Goal: Task Accomplishment & Management: Complete application form

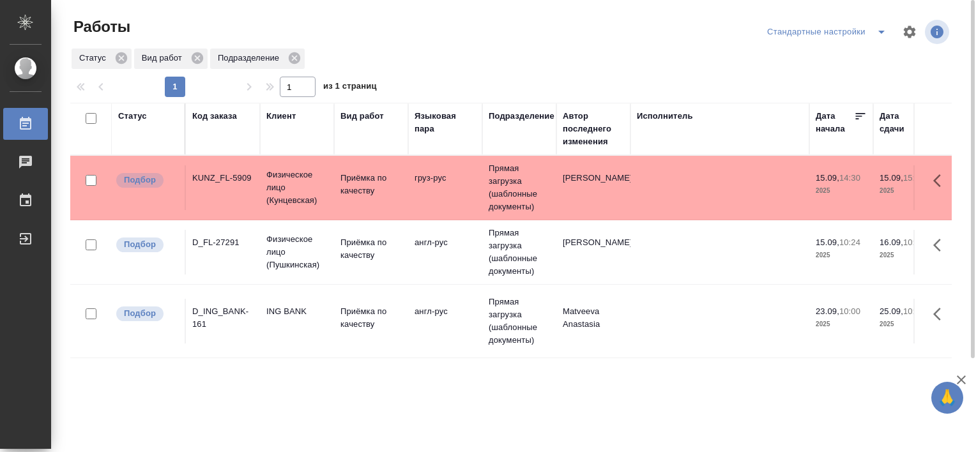
click at [218, 236] on div "D_FL-27291" at bounding box center [222, 242] width 61 height 13
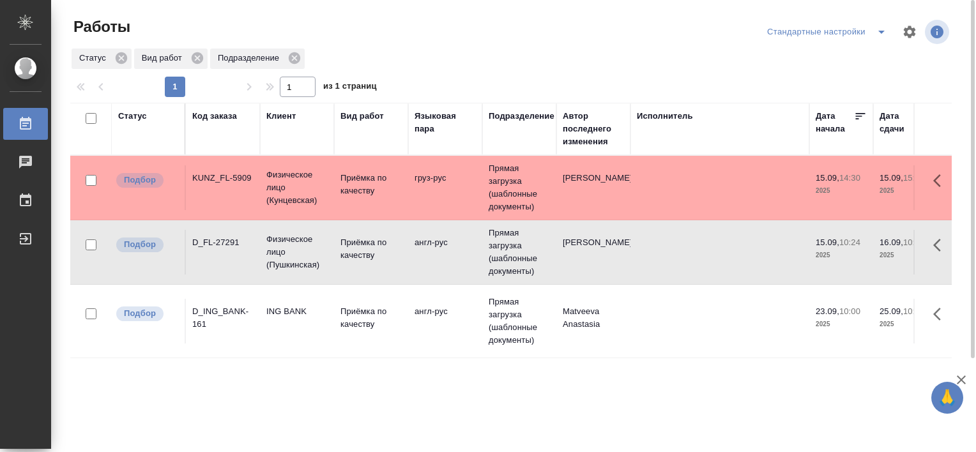
click at [218, 236] on div "D_FL-27291" at bounding box center [222, 242] width 61 height 13
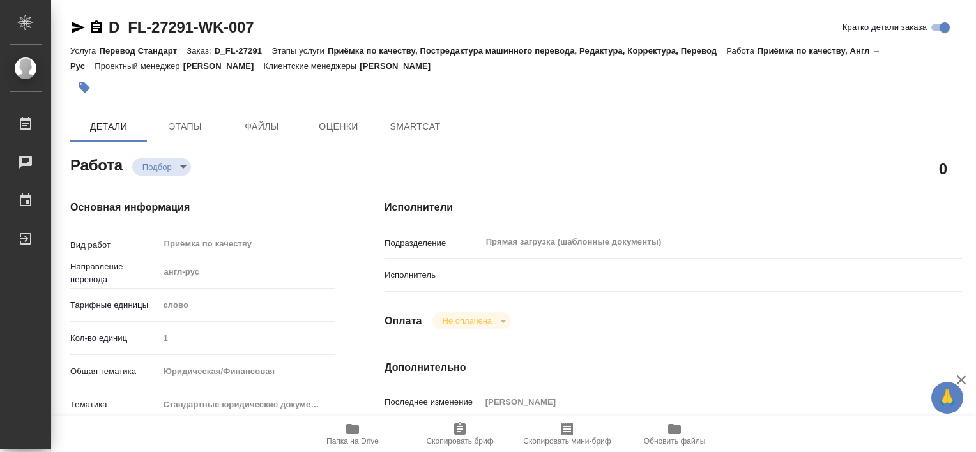
type textarea "x"
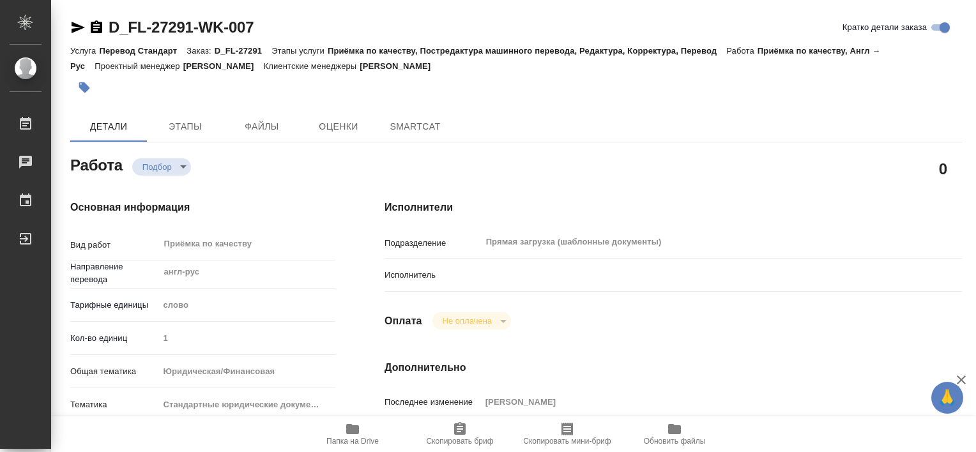
type textarea "x"
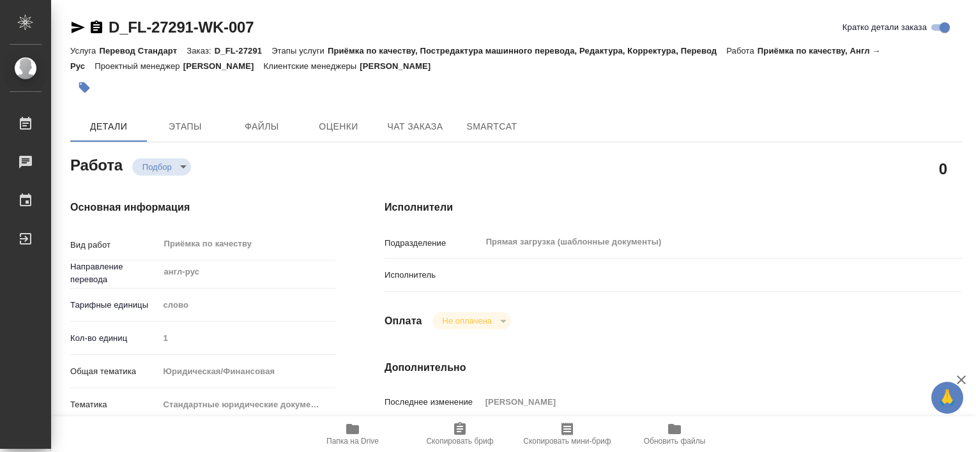
type textarea "x"
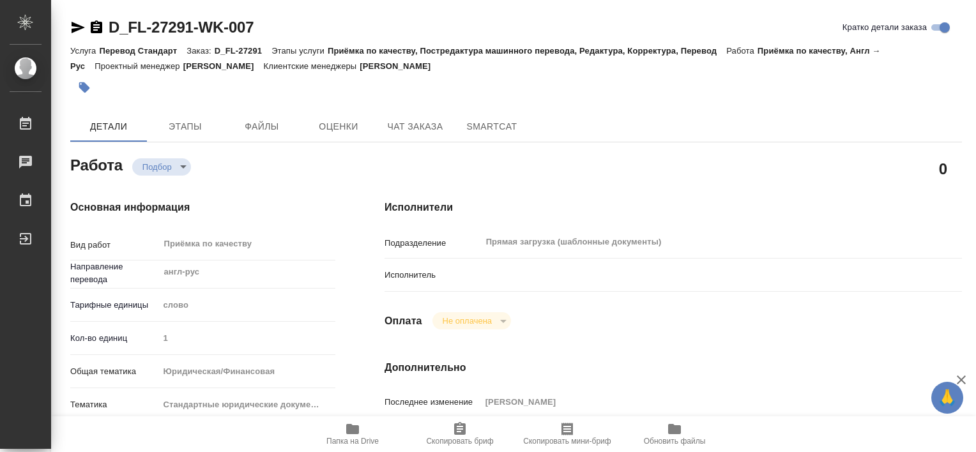
type textarea "x"
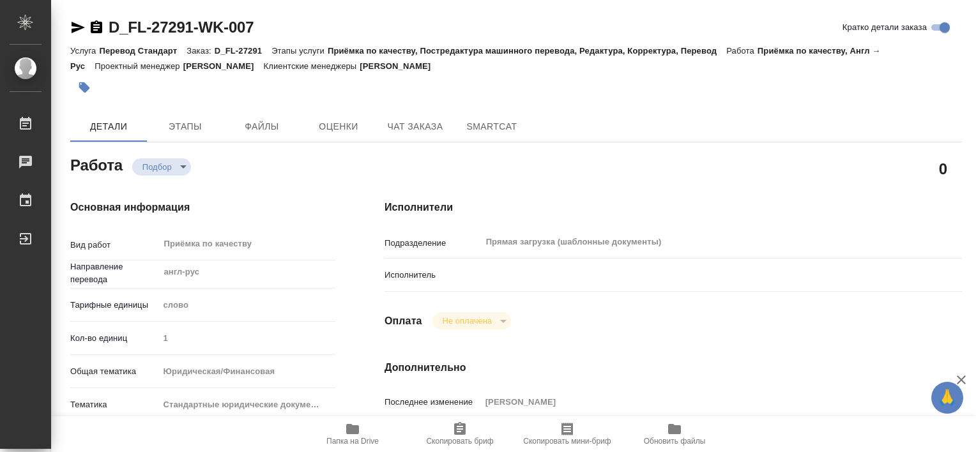
type textarea "x"
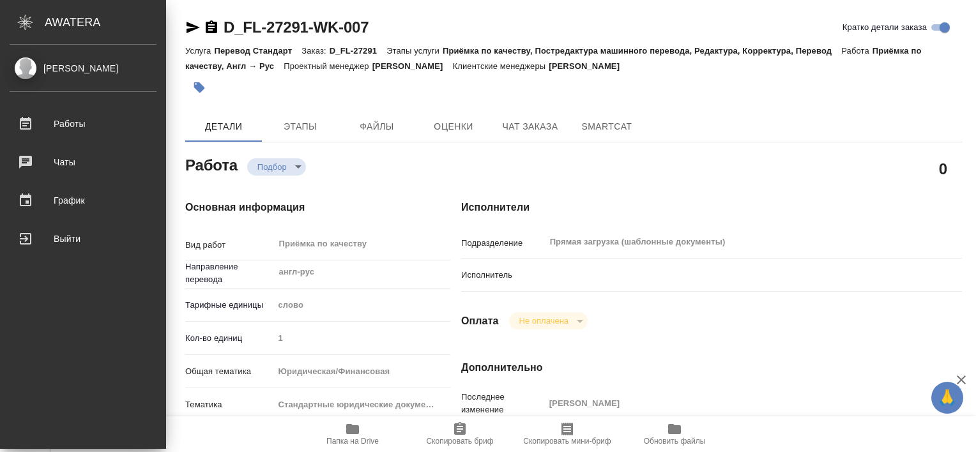
type textarea "x"
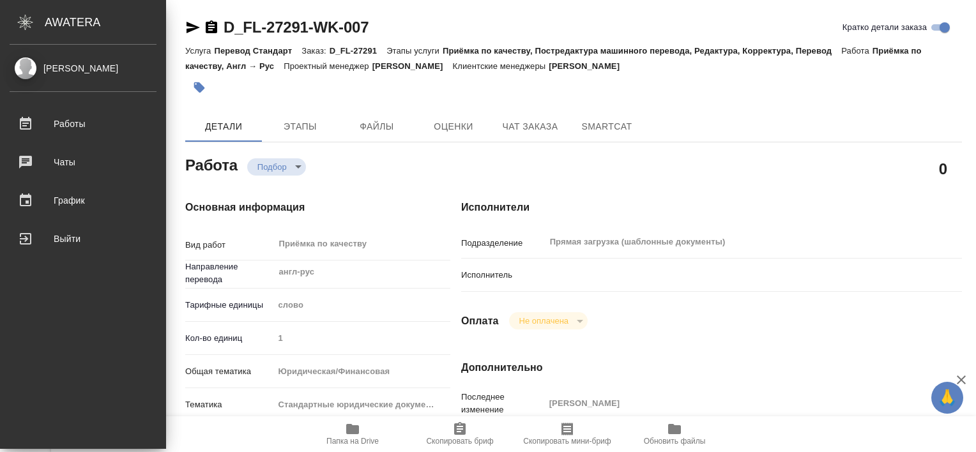
type textarea "x"
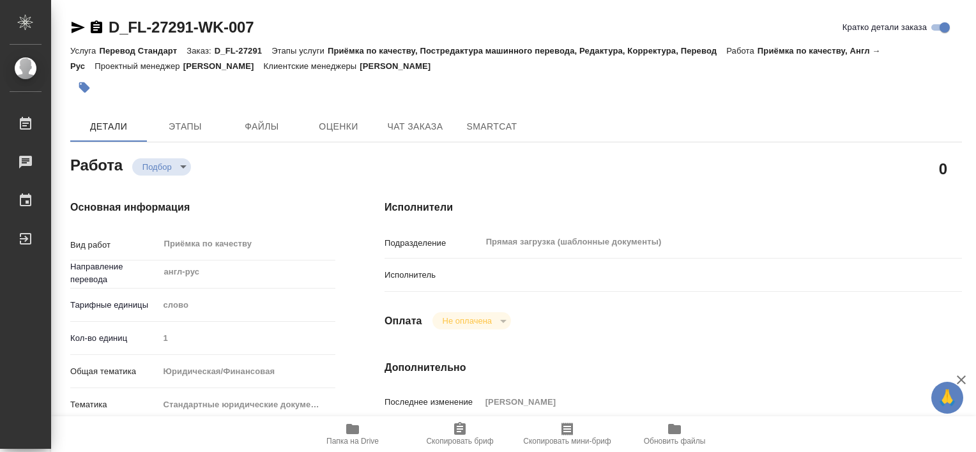
type textarea "x"
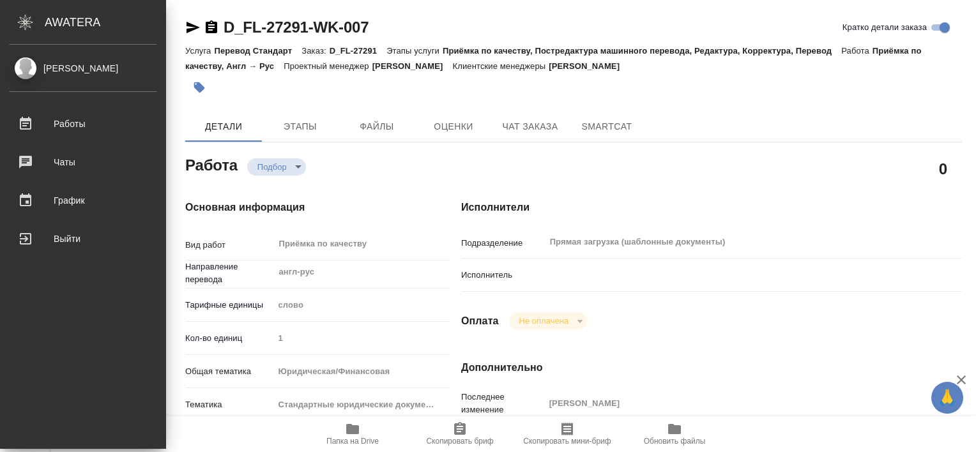
type textarea "x"
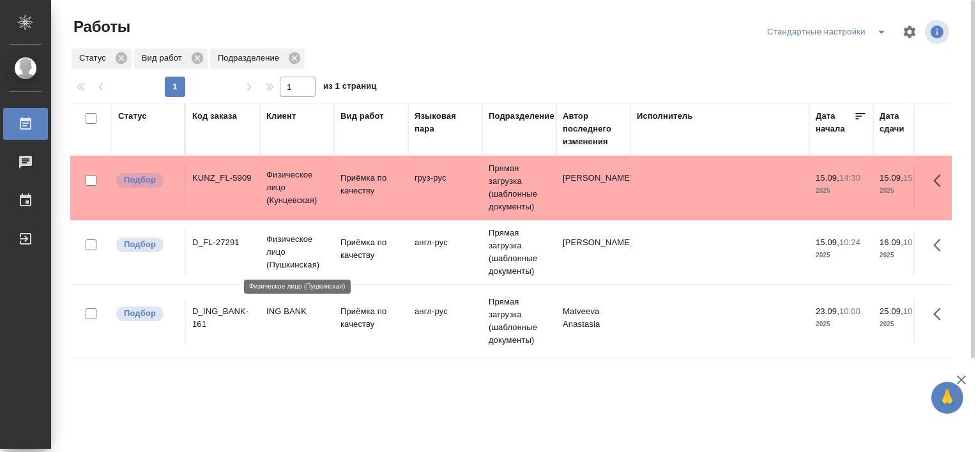
click at [288, 245] on p "Физическое лицо (Пушкинская)" at bounding box center [296, 252] width 61 height 38
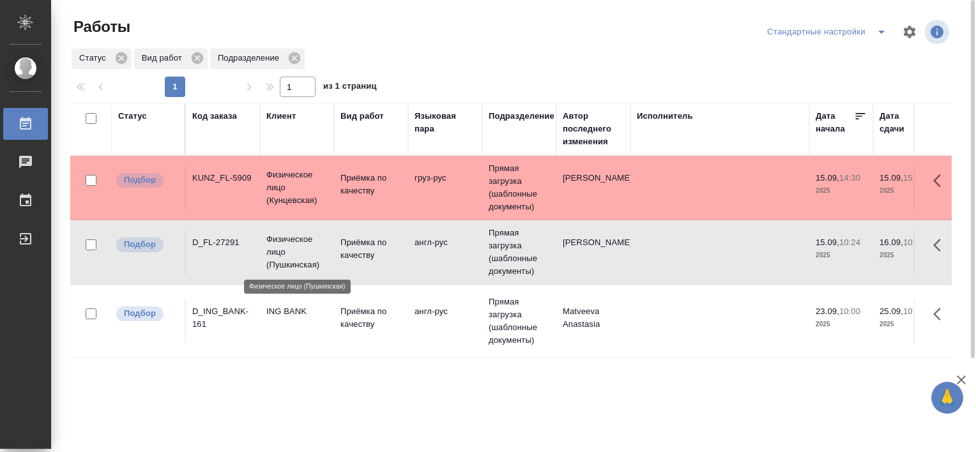
click at [288, 245] on p "Физическое лицо (Пушкинская)" at bounding box center [296, 252] width 61 height 38
drag, startPoint x: 569, startPoint y: 251, endPoint x: 587, endPoint y: 420, distance: 170.1
click at [587, 420] on div "Статус Код заказа Клиент Вид работ Языковая пара Подразделение Автор последнего…" at bounding box center [510, 333] width 881 height 460
drag, startPoint x: 238, startPoint y: 261, endPoint x: 332, endPoint y: 423, distance: 187.1
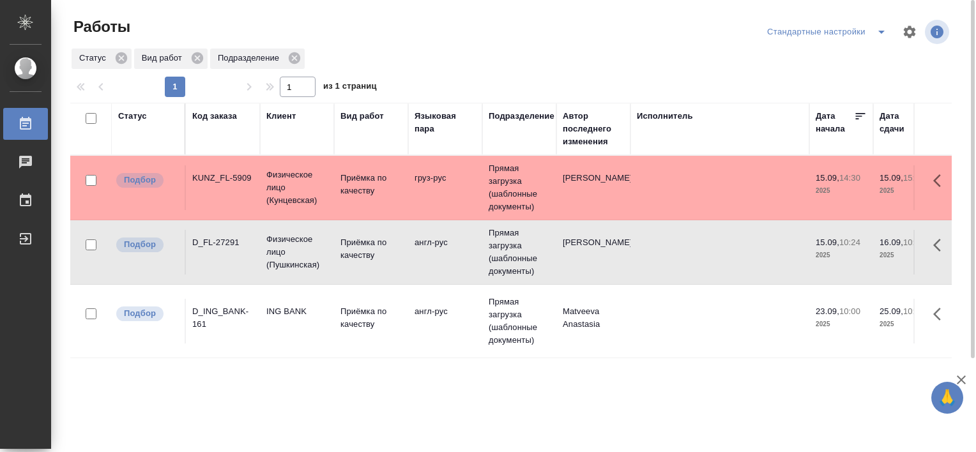
click at [332, 423] on div "Статус Код заказа Клиент Вид работ Языковая пара Подразделение Автор последнего…" at bounding box center [510, 333] width 881 height 460
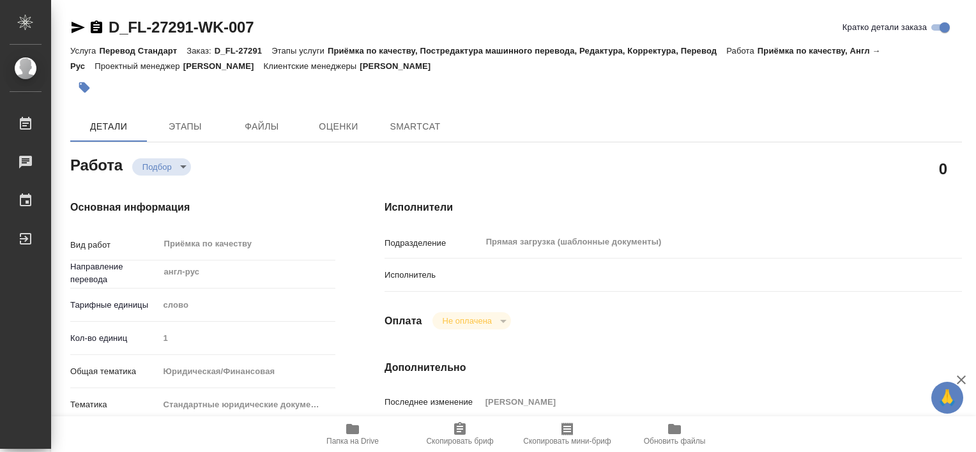
type textarea "x"
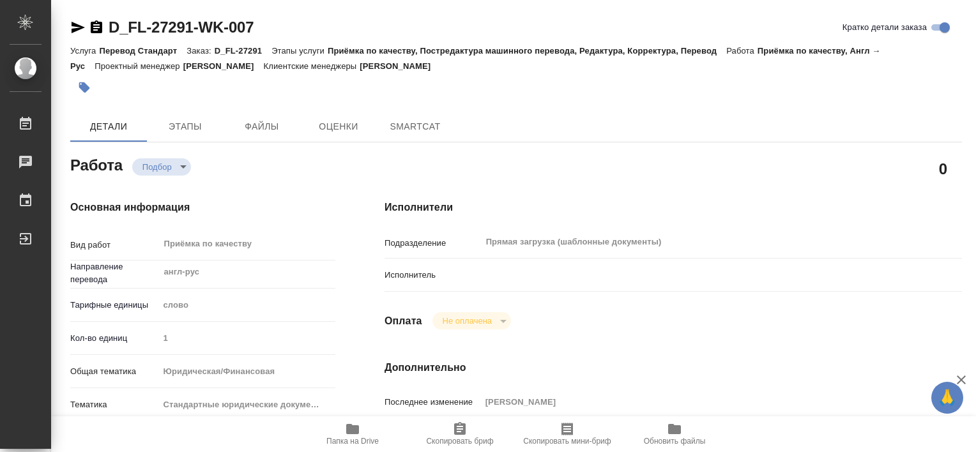
type textarea "x"
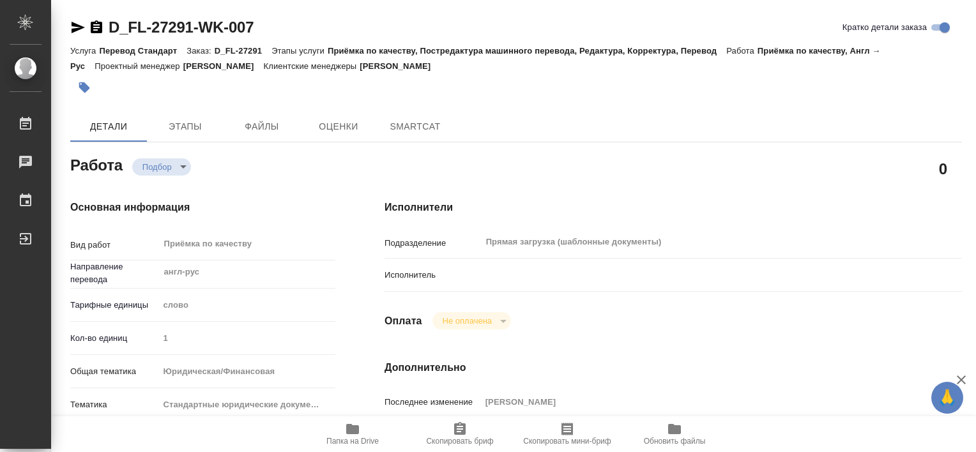
type textarea "x"
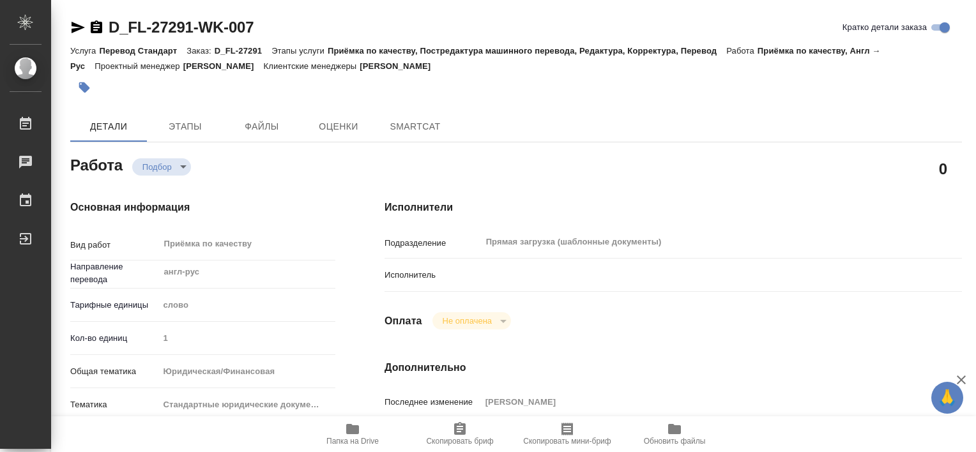
type textarea "x"
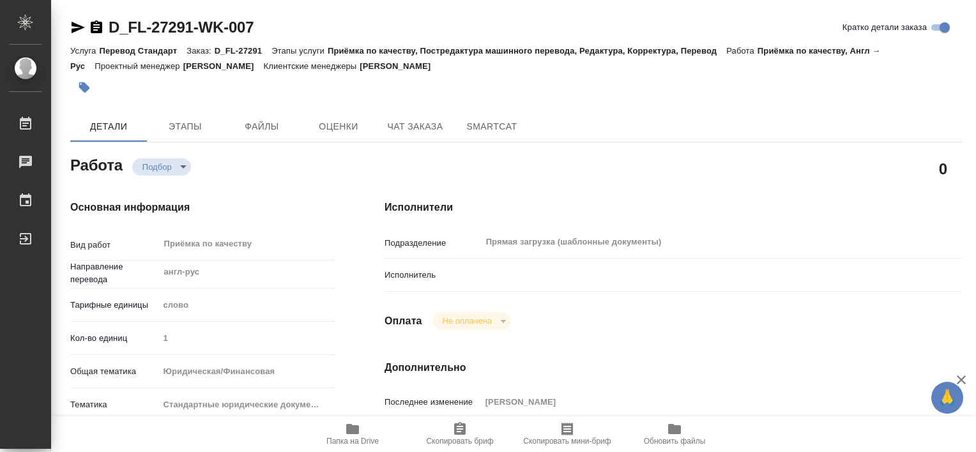
type textarea "x"
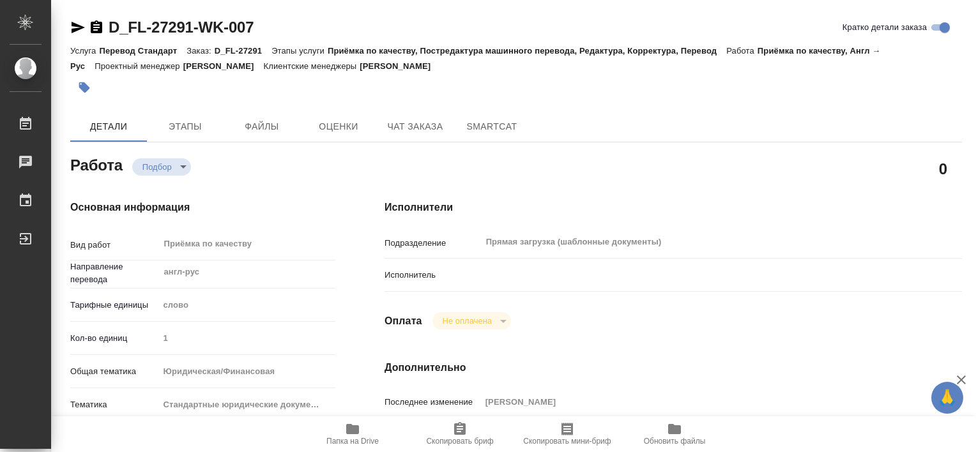
type textarea "x"
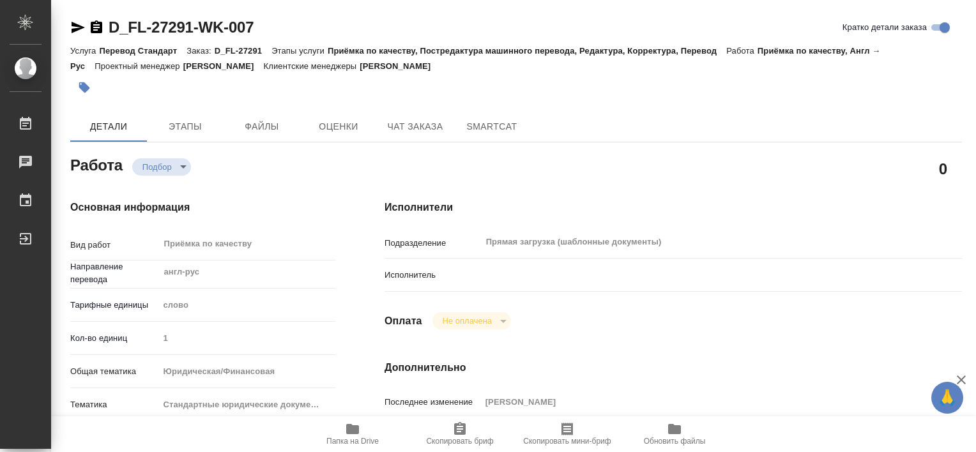
drag, startPoint x: 975, startPoint y: 128, endPoint x: 975, endPoint y: 195, distance: 67.0
click at [975, 195] on html "🙏 .cls-1 fill:#fff; AWATERA Tretyakova Valeriya Работы Чаты График Выйти D_FL-2…" at bounding box center [488, 226] width 976 height 452
type textarea "x"
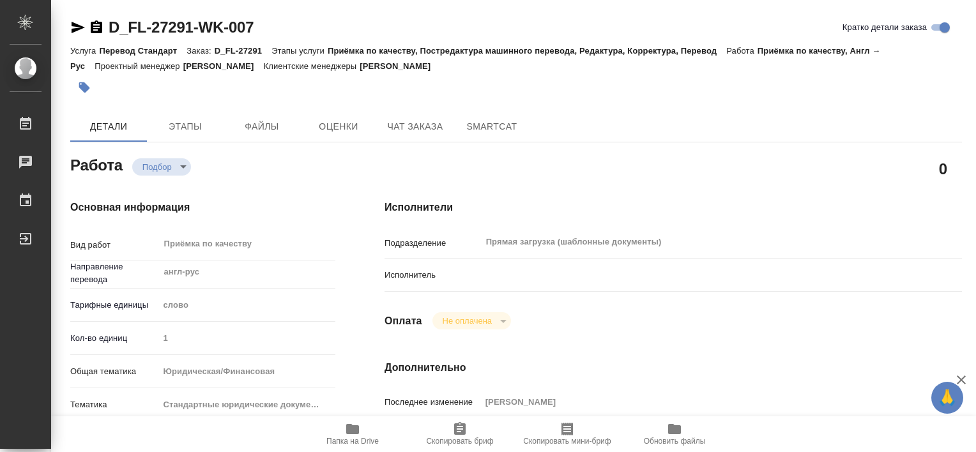
type textarea "x"
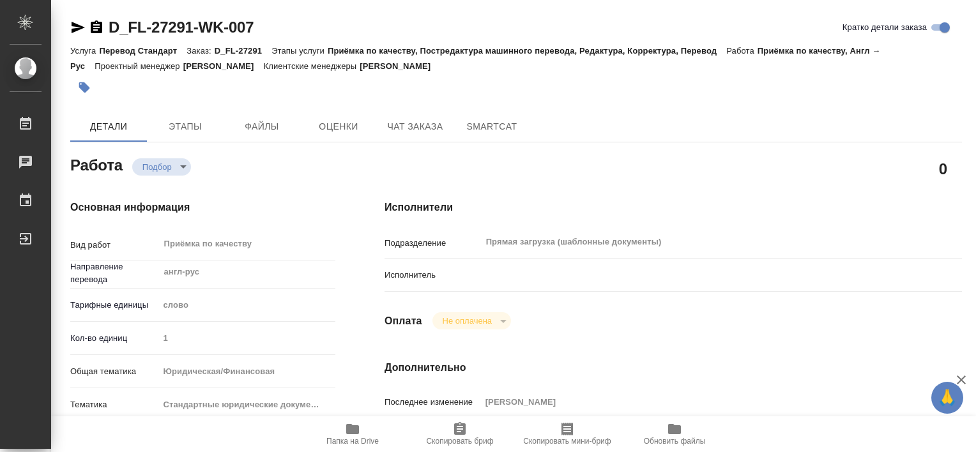
type textarea "x"
